Goal: Find specific page/section: Find specific page/section

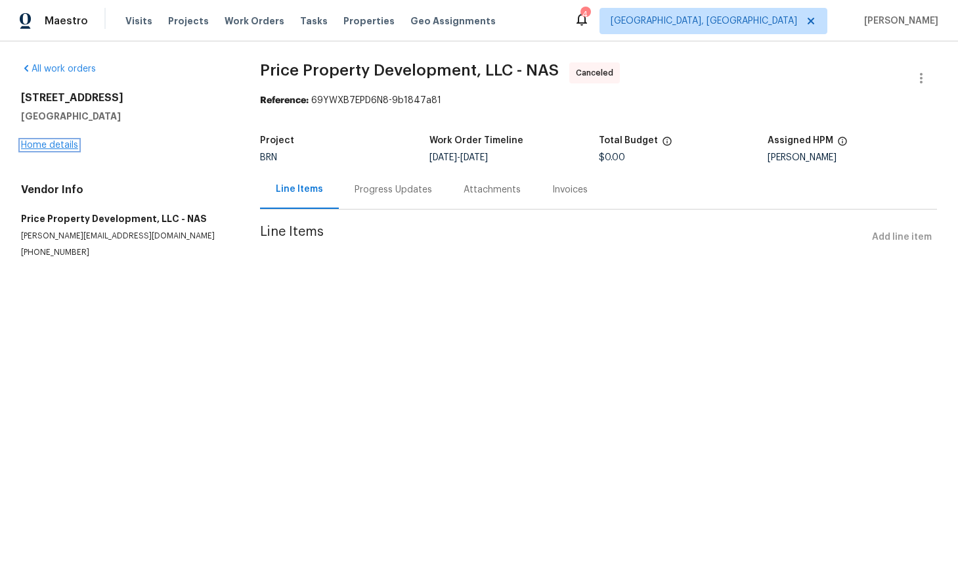
click at [47, 148] on link "Home details" at bounding box center [49, 144] width 57 height 9
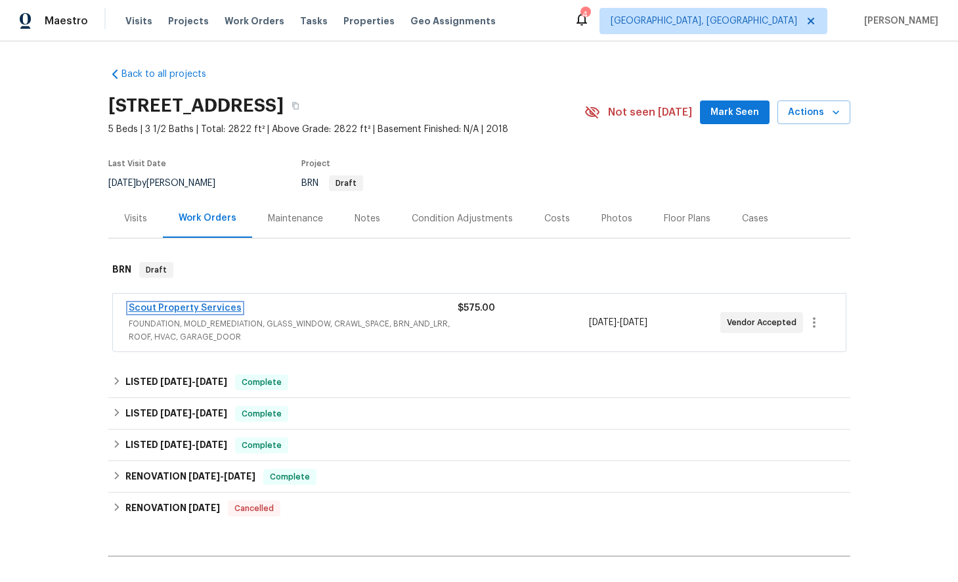
click at [196, 307] on link "Scout Property Services" at bounding box center [185, 307] width 113 height 9
